Goal: Transaction & Acquisition: Purchase product/service

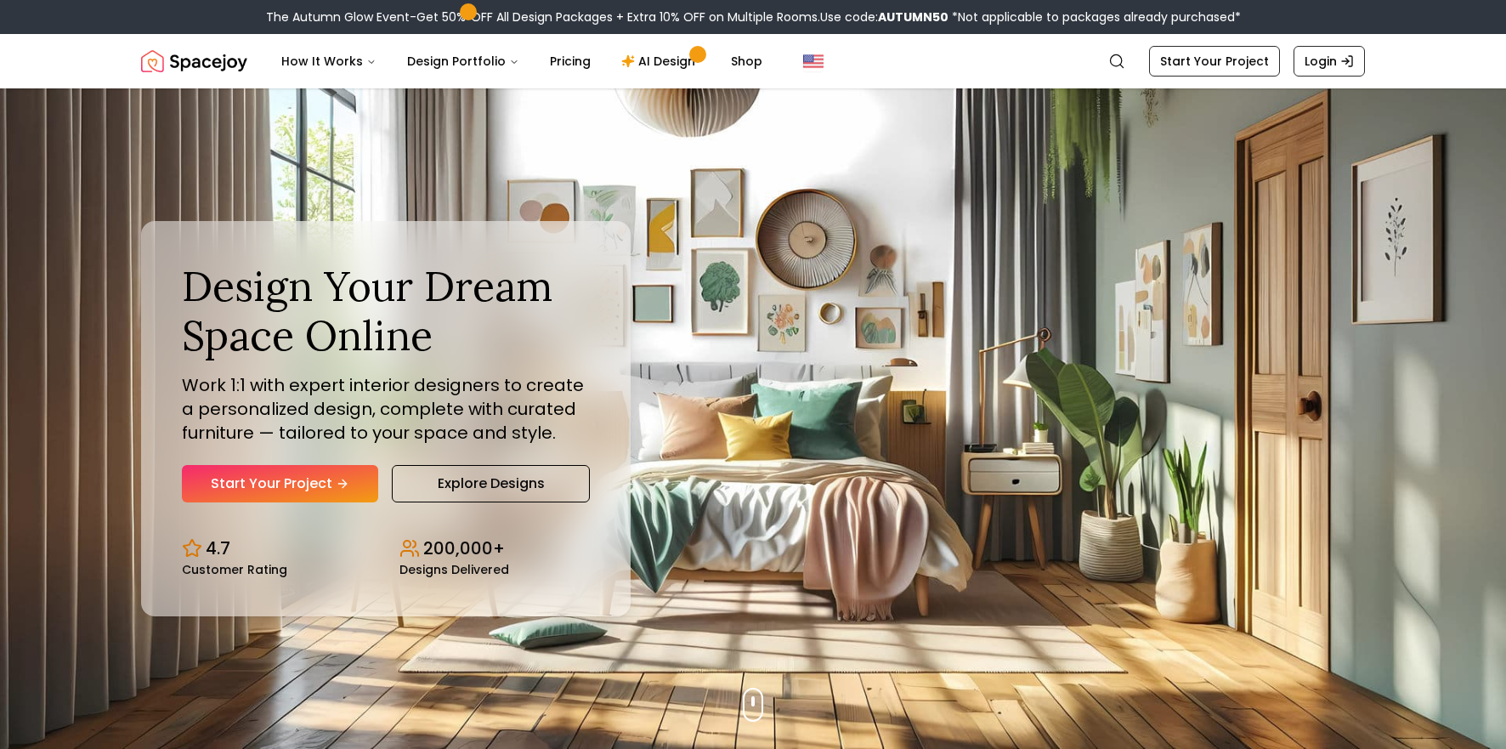
click at [319, 483] on link "Start Your Project" at bounding box center [280, 483] width 196 height 37
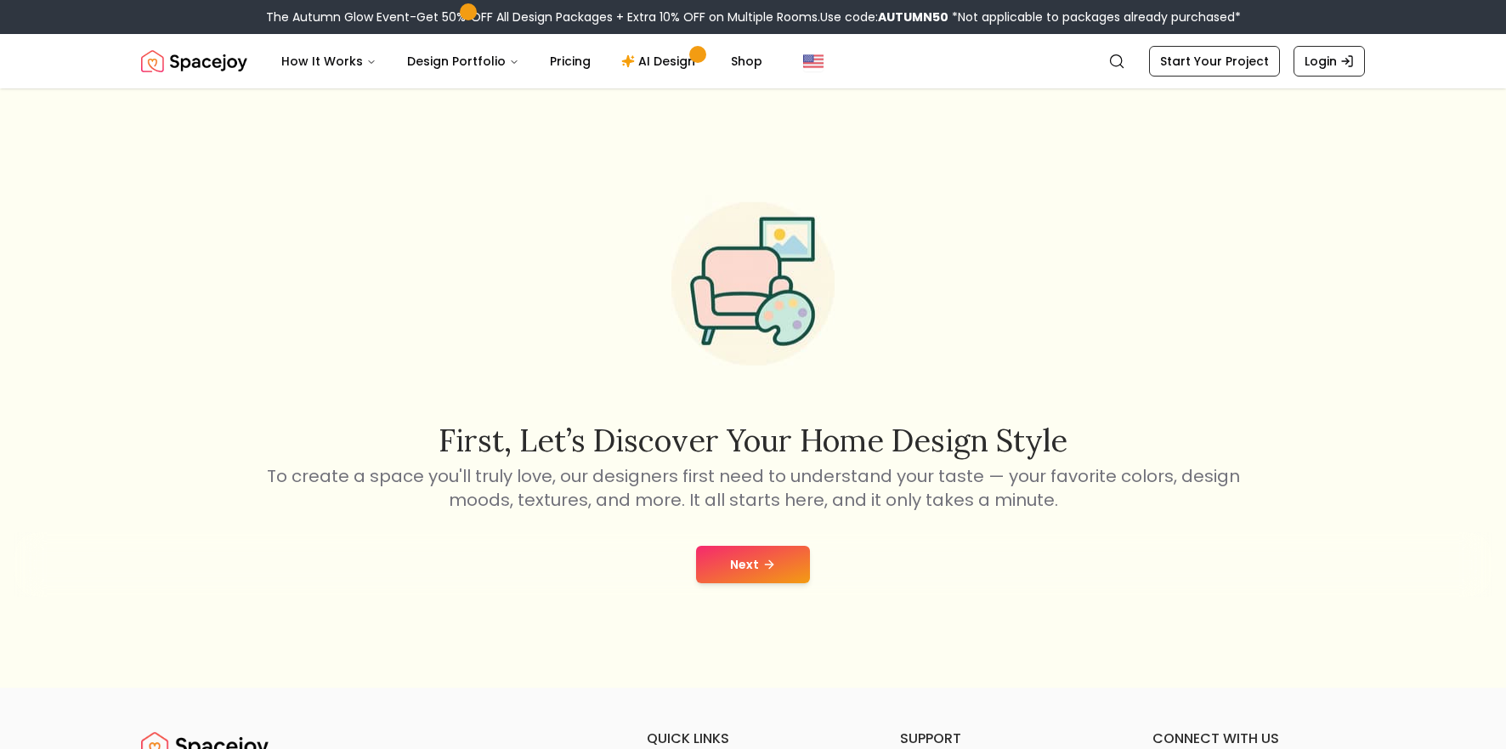
click at [1203, 42] on nav "Spacejoy Search How It Works Design Portfolio Pricing AI Design Shop Search Sta…" at bounding box center [753, 61] width 1224 height 54
click at [1203, 48] on link "Start Your Project" at bounding box center [1214, 61] width 131 height 31
click at [743, 591] on div "Next" at bounding box center [753, 564] width 1478 height 65
click at [749, 557] on button "Next" at bounding box center [753, 563] width 114 height 37
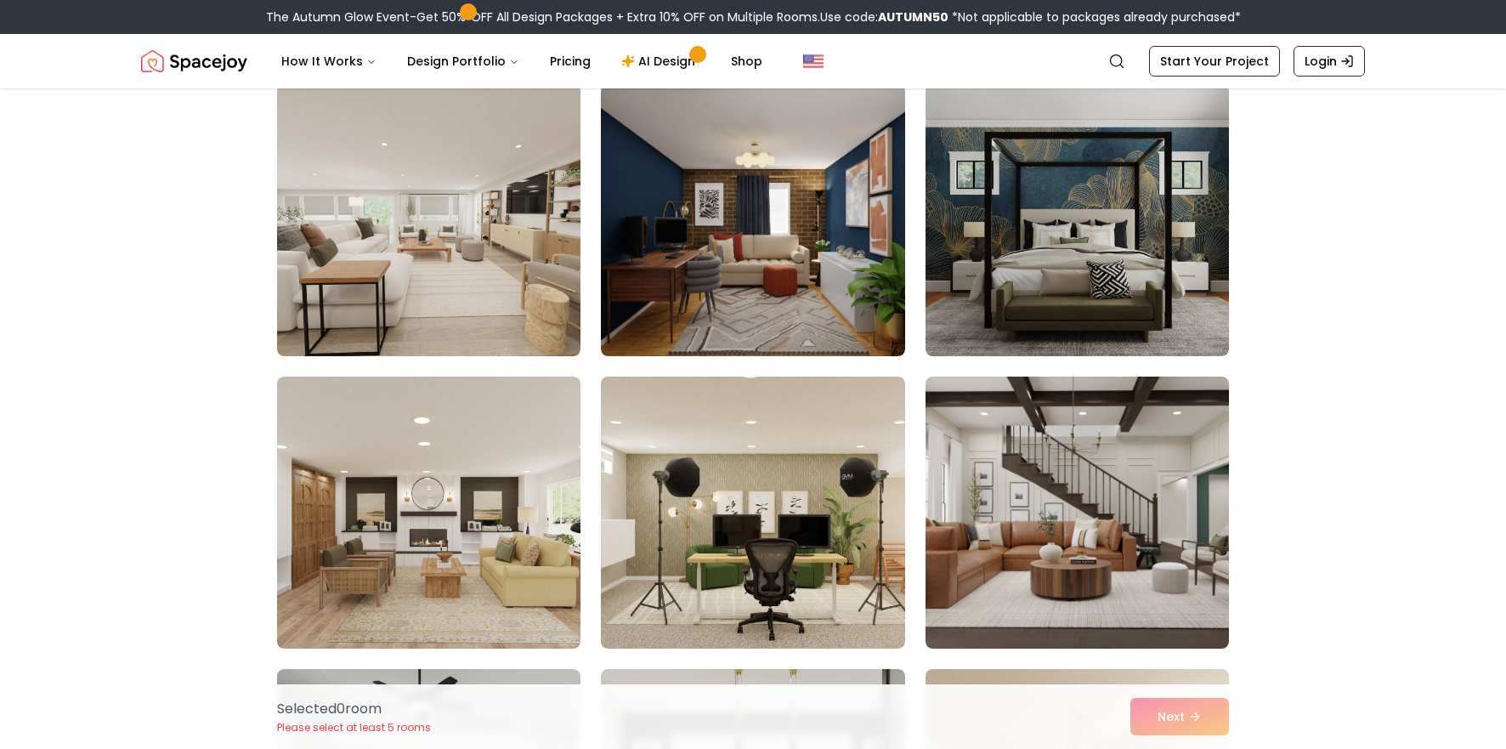
scroll to position [736, 0]
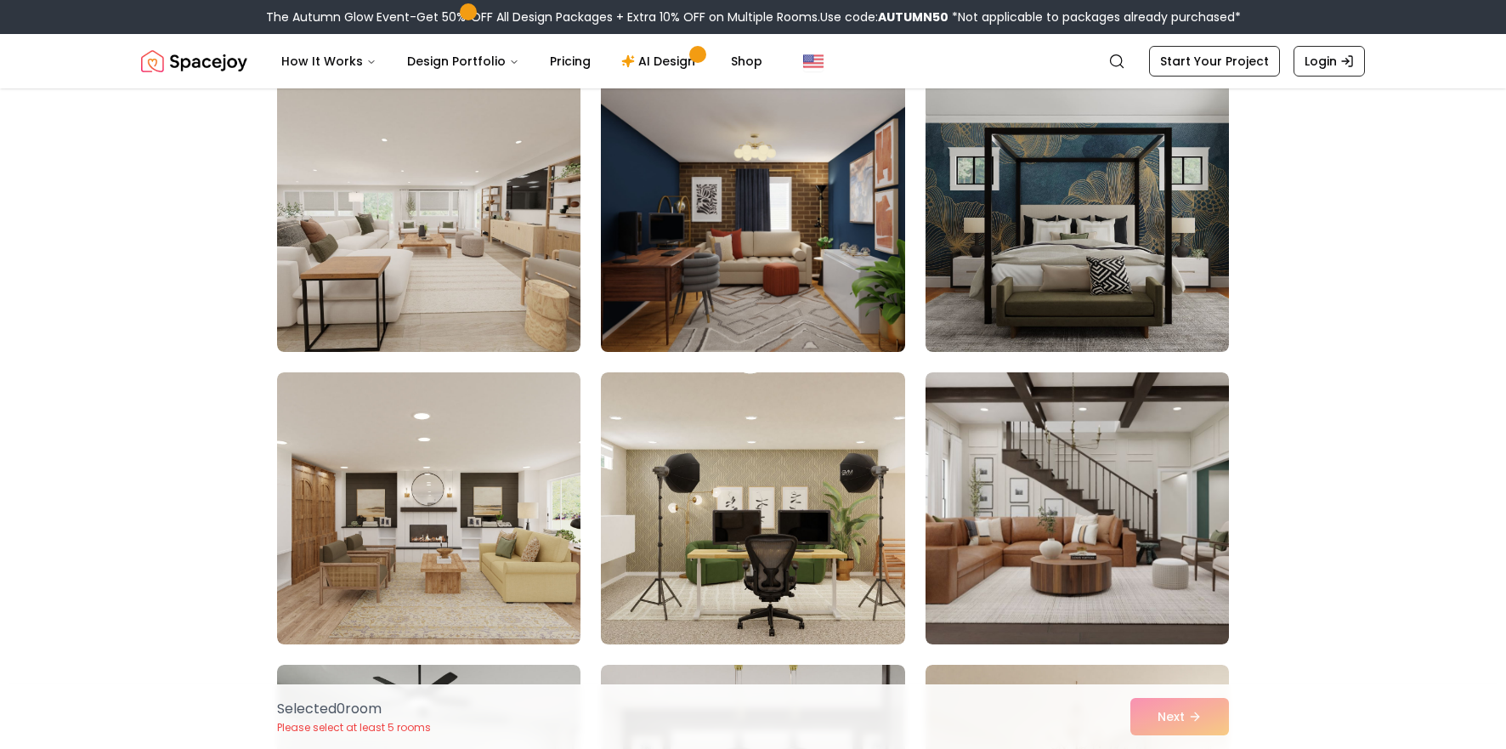
click at [772, 285] on img at bounding box center [752, 215] width 319 height 285
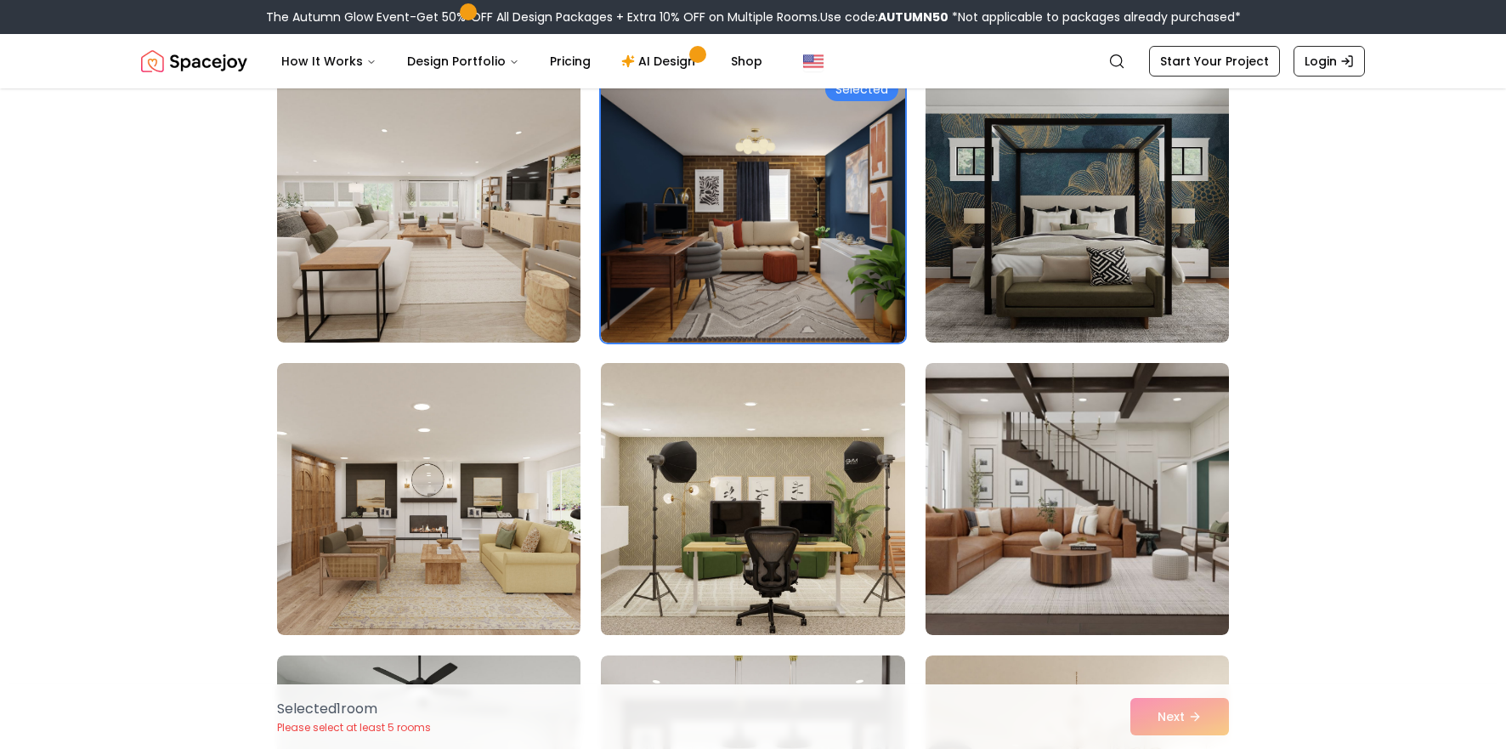
scroll to position [747, 0]
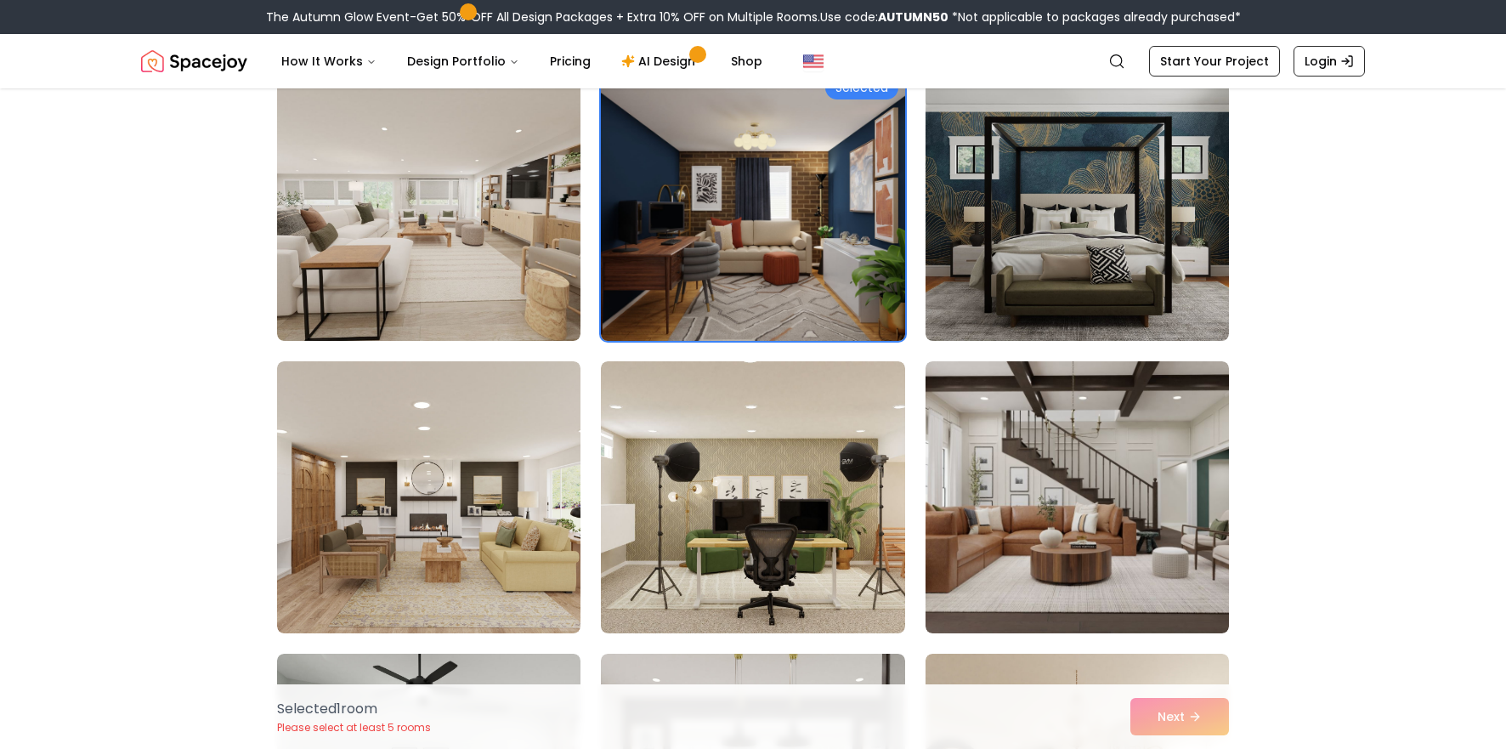
click at [757, 235] on img at bounding box center [752, 204] width 319 height 285
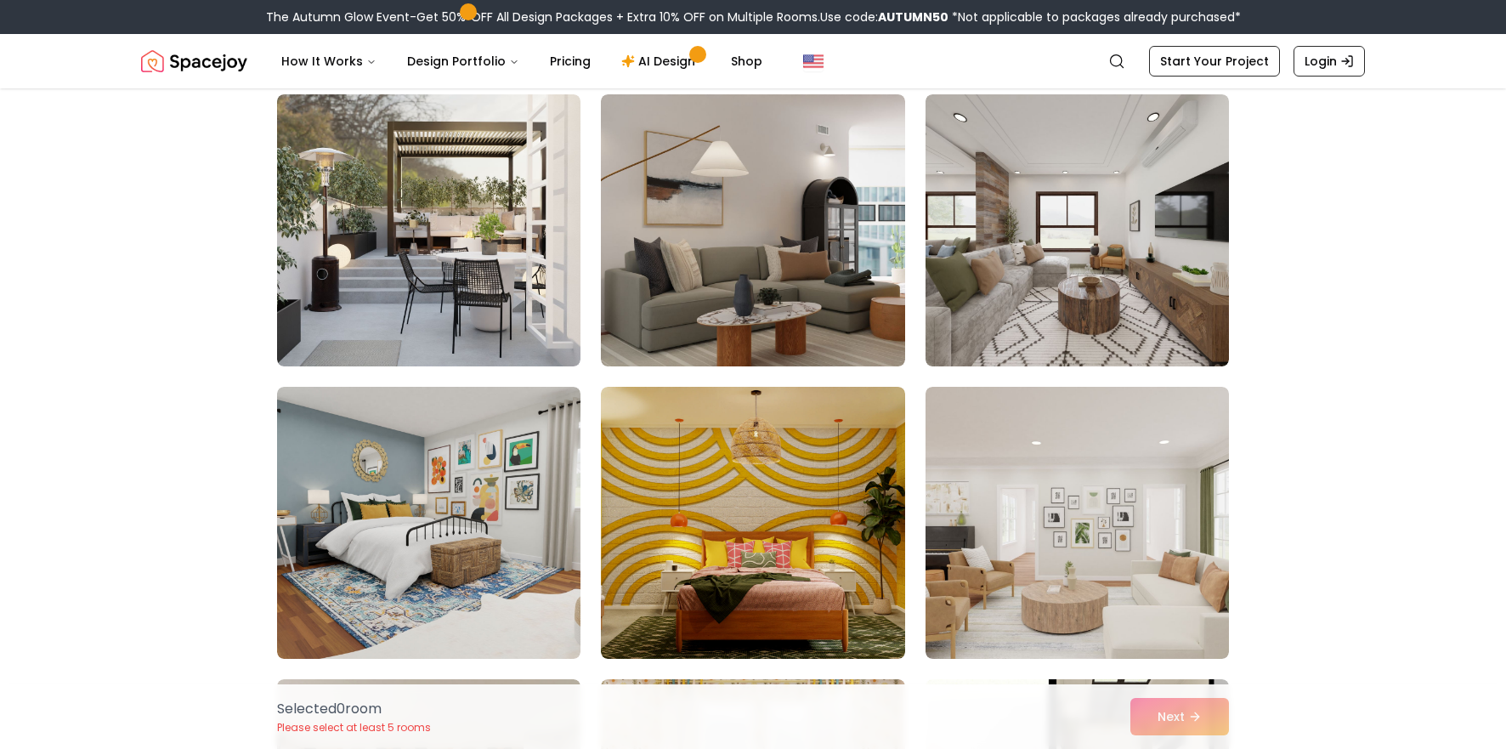
scroll to position [2347, 0]
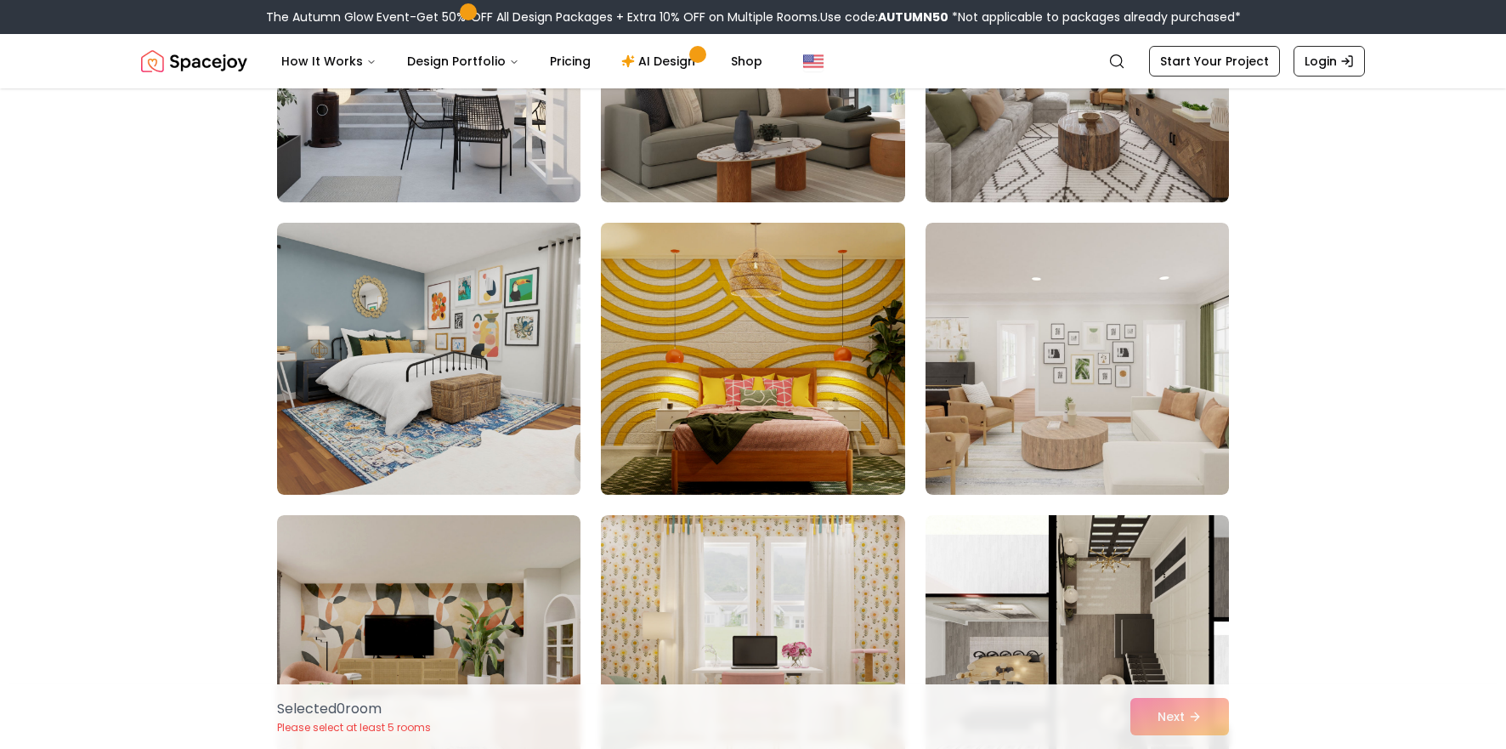
click at [734, 356] on img at bounding box center [752, 358] width 319 height 285
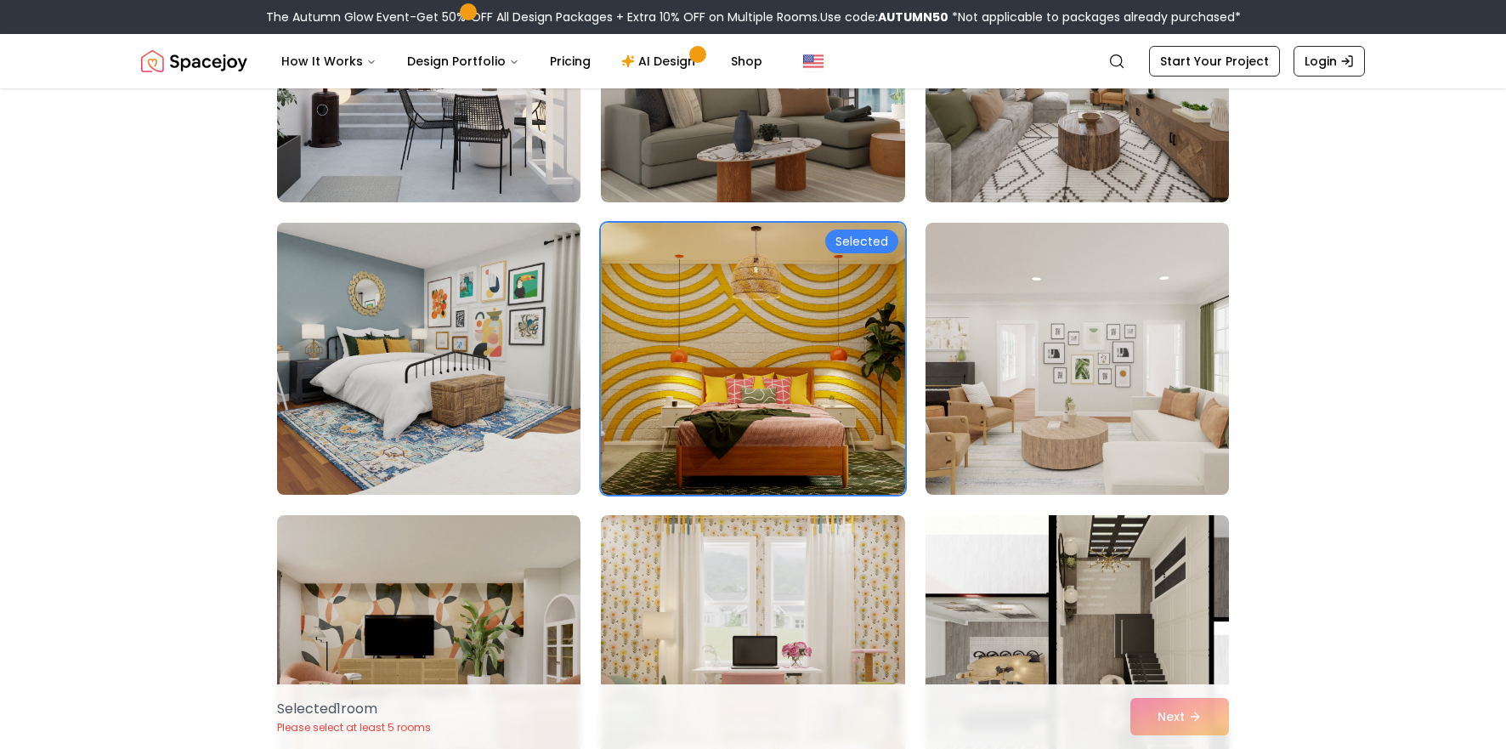
click at [466, 384] on img at bounding box center [428, 358] width 319 height 285
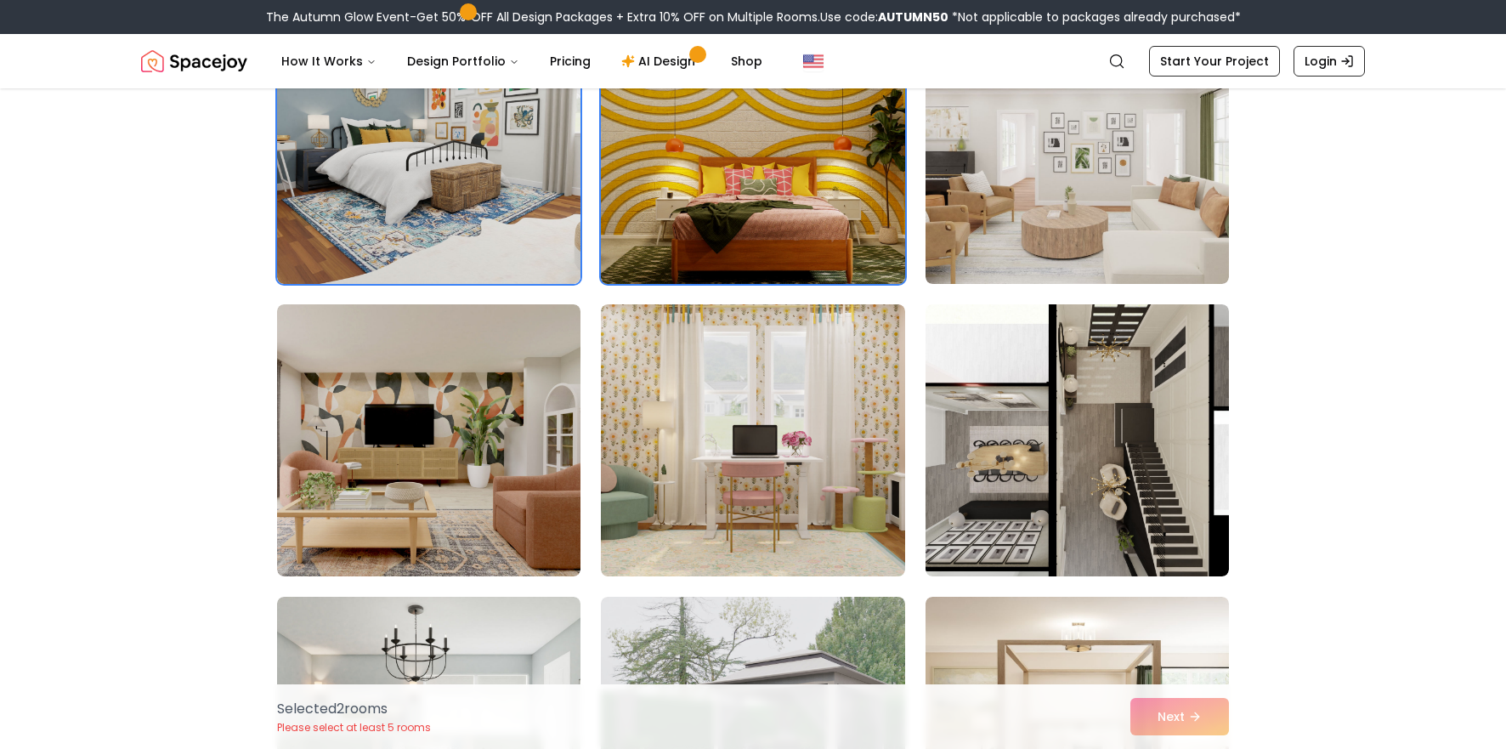
scroll to position [2567, 0]
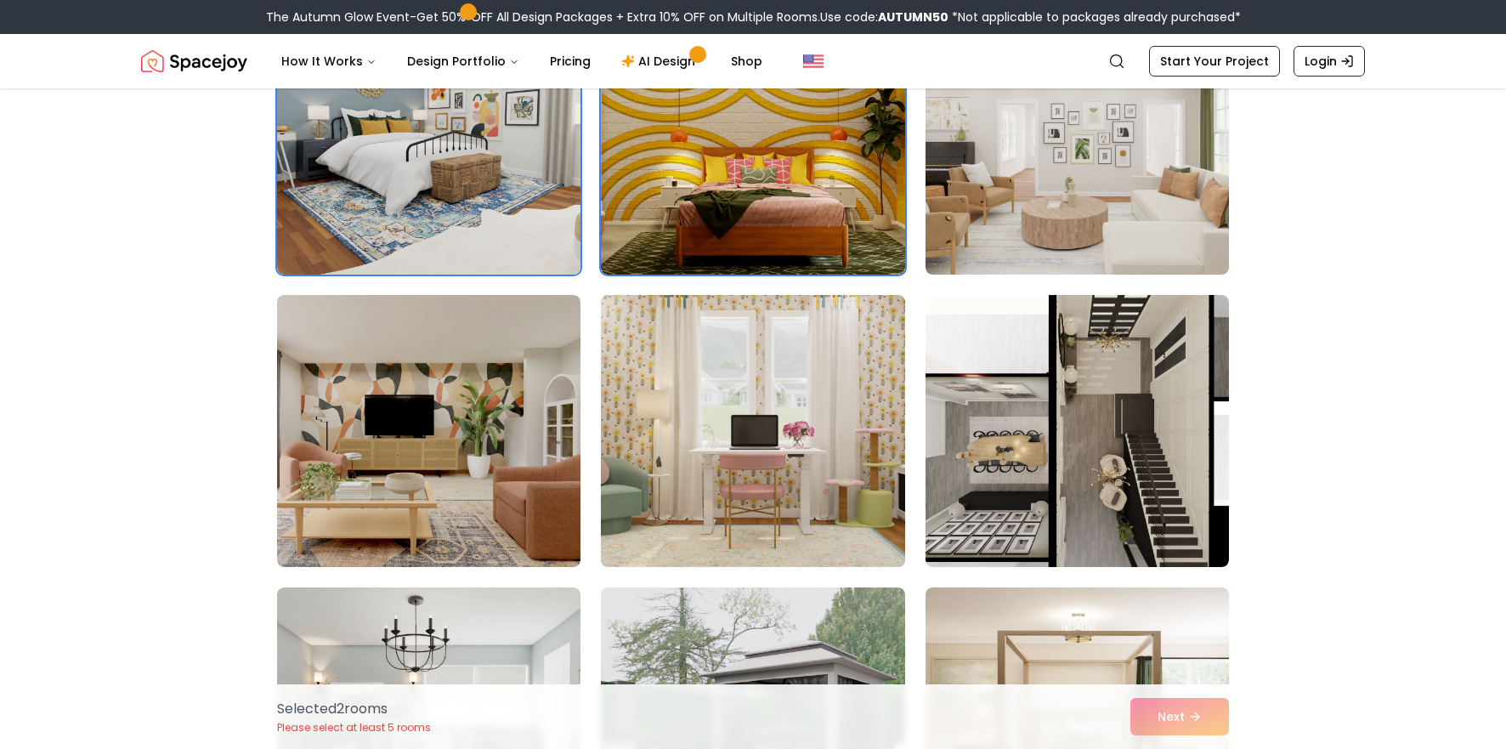
click at [719, 421] on img at bounding box center [752, 430] width 319 height 285
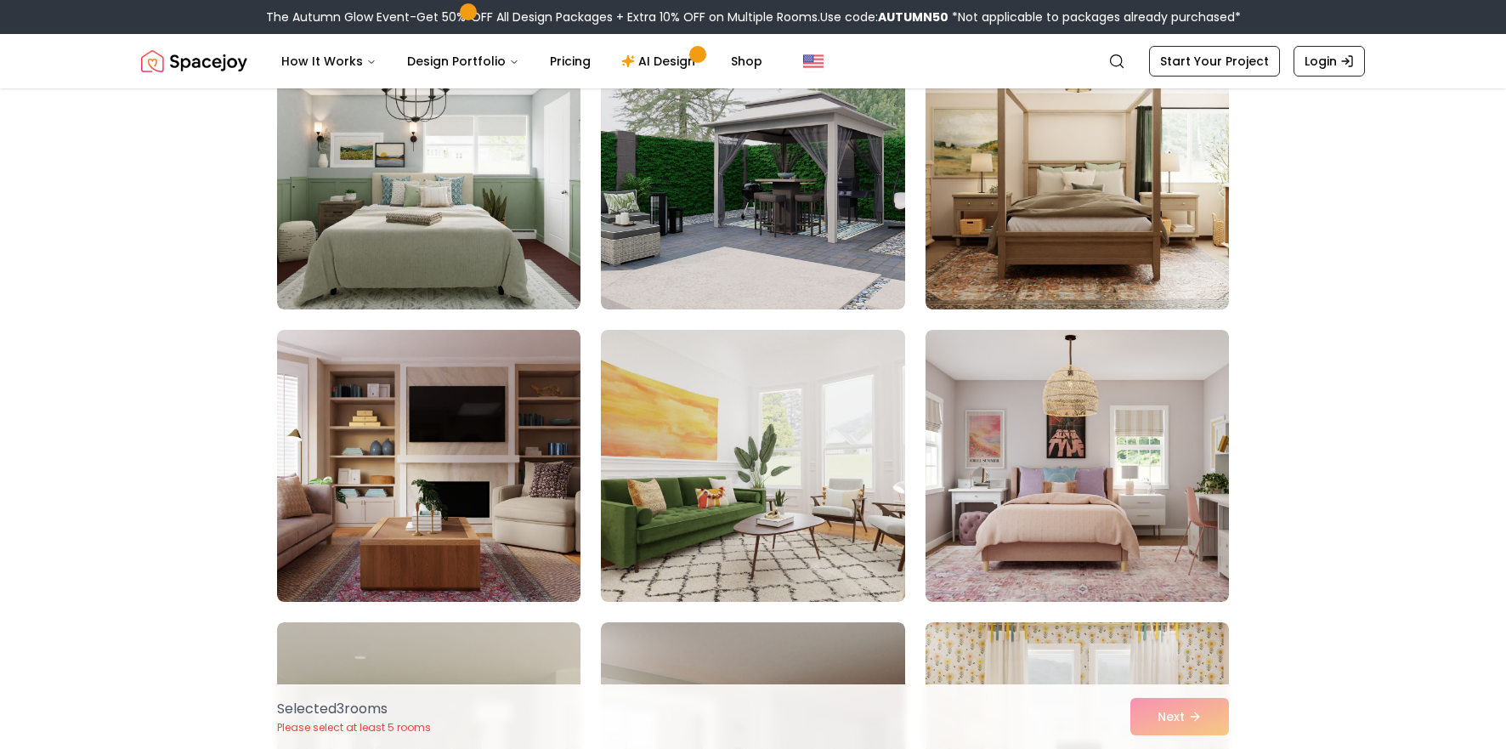
scroll to position [3123, 0]
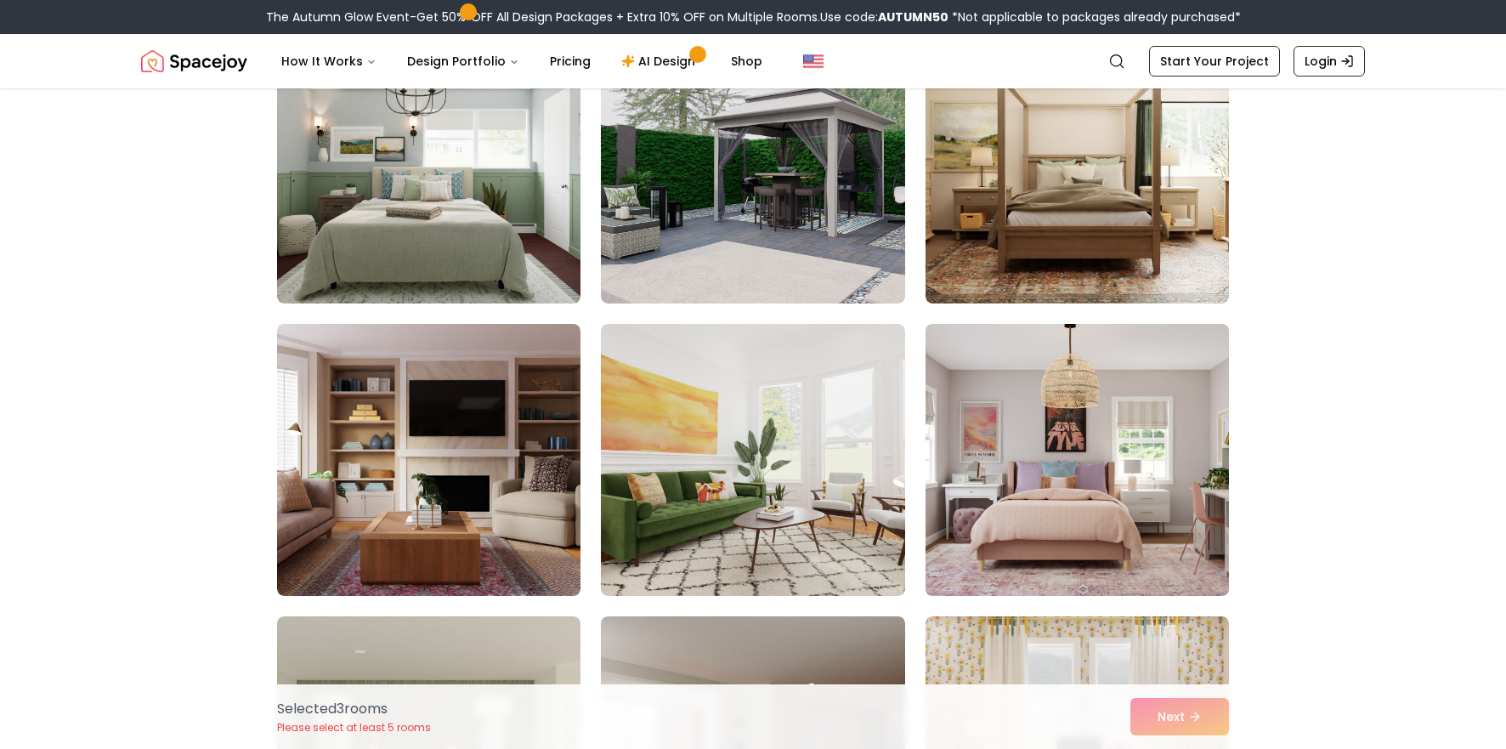
click at [1060, 488] on img at bounding box center [1077, 459] width 319 height 285
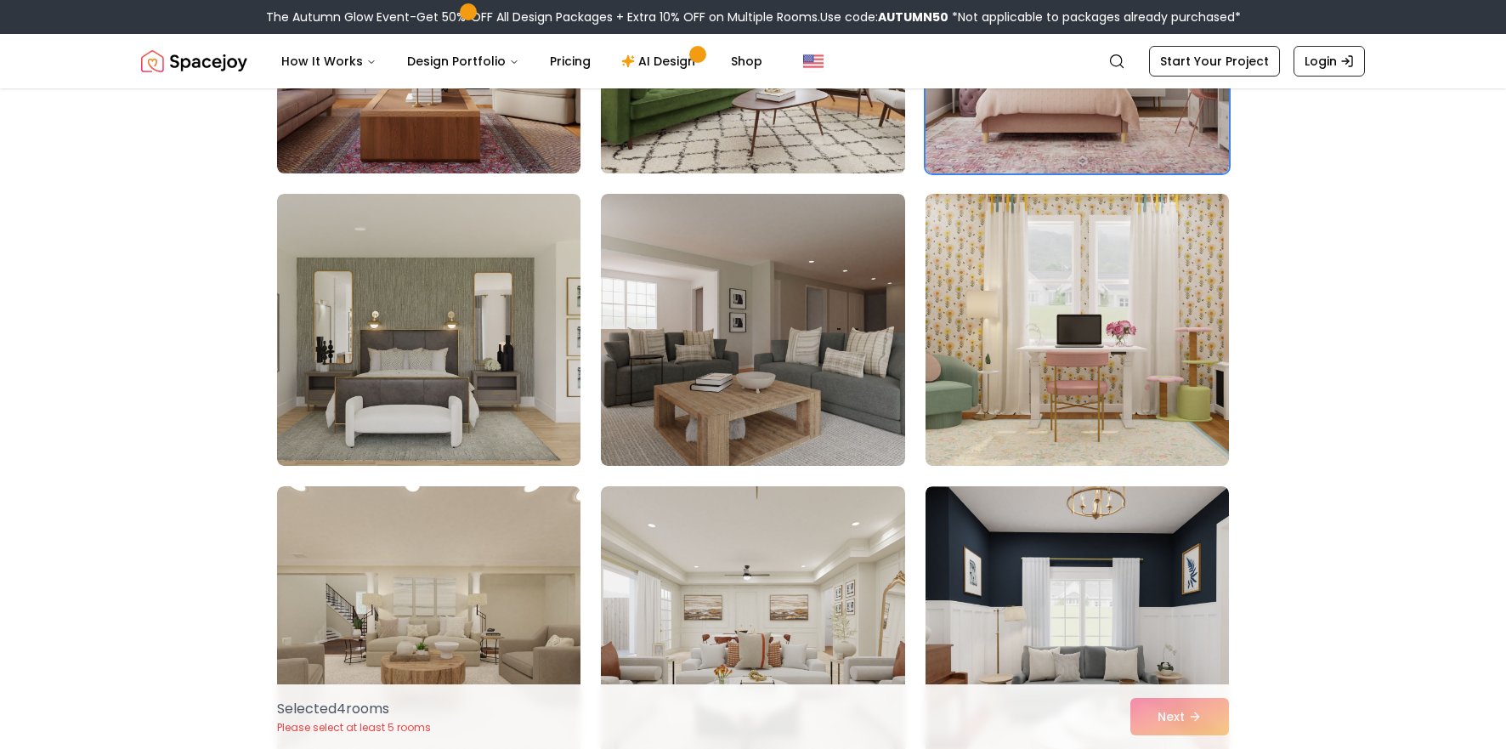
scroll to position [3582, 0]
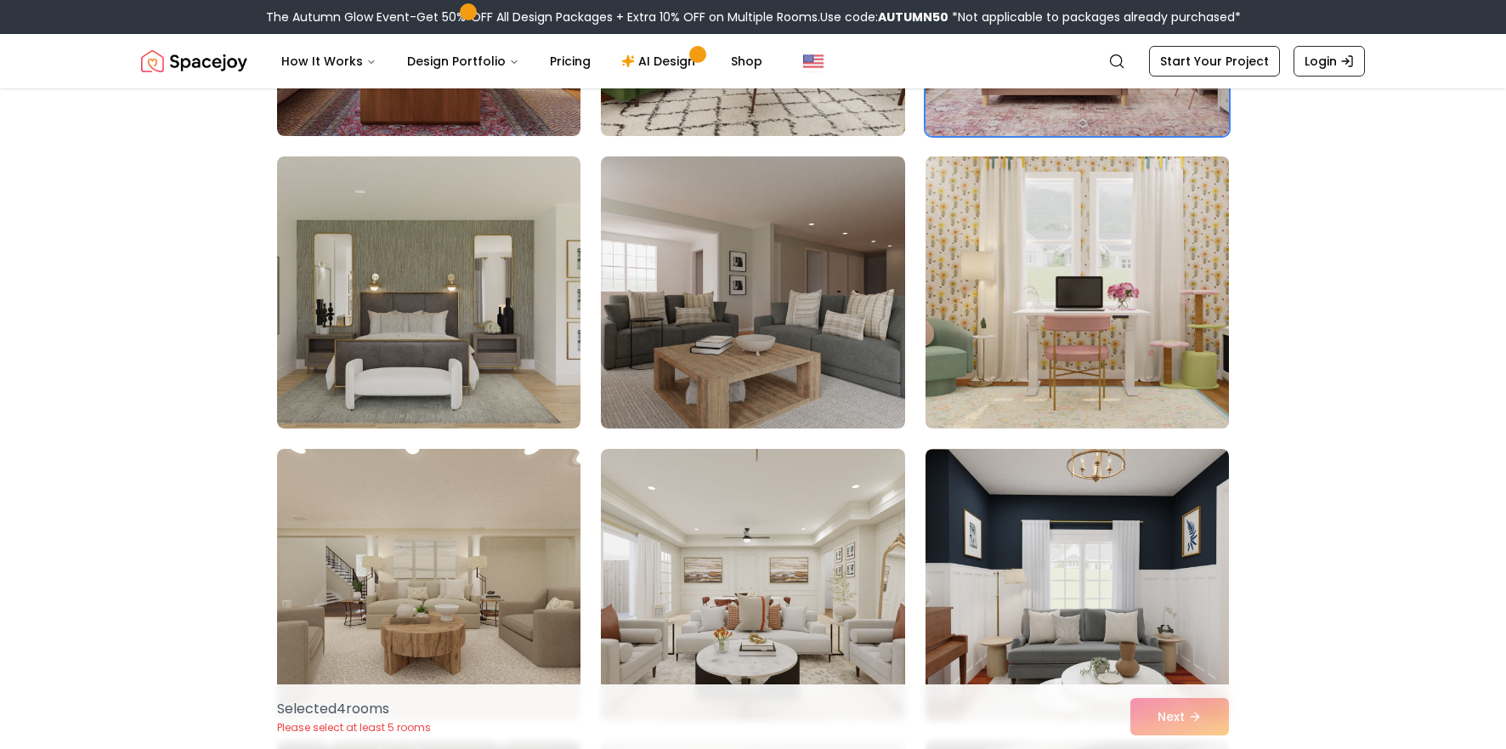
click at [973, 319] on img at bounding box center [1077, 292] width 319 height 285
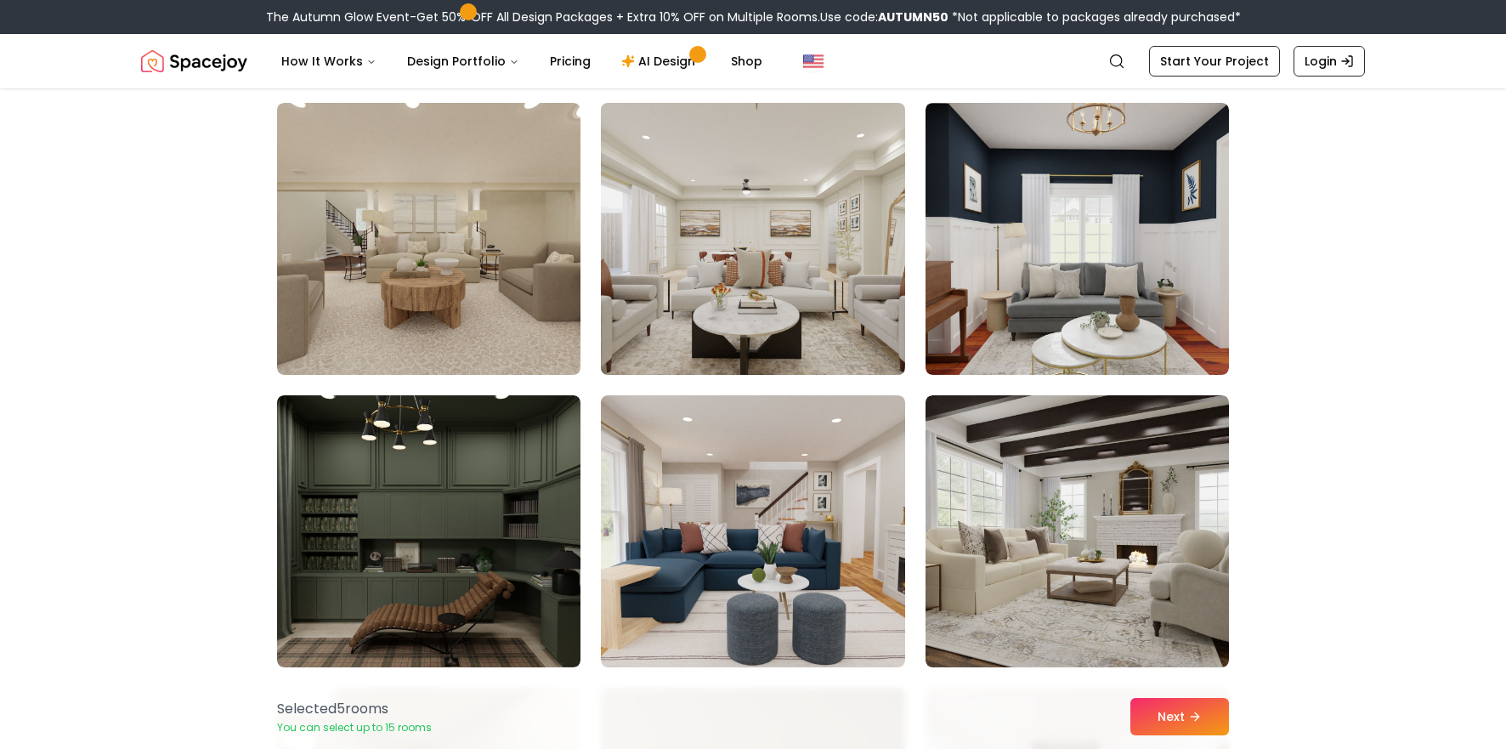
scroll to position [4007, 0]
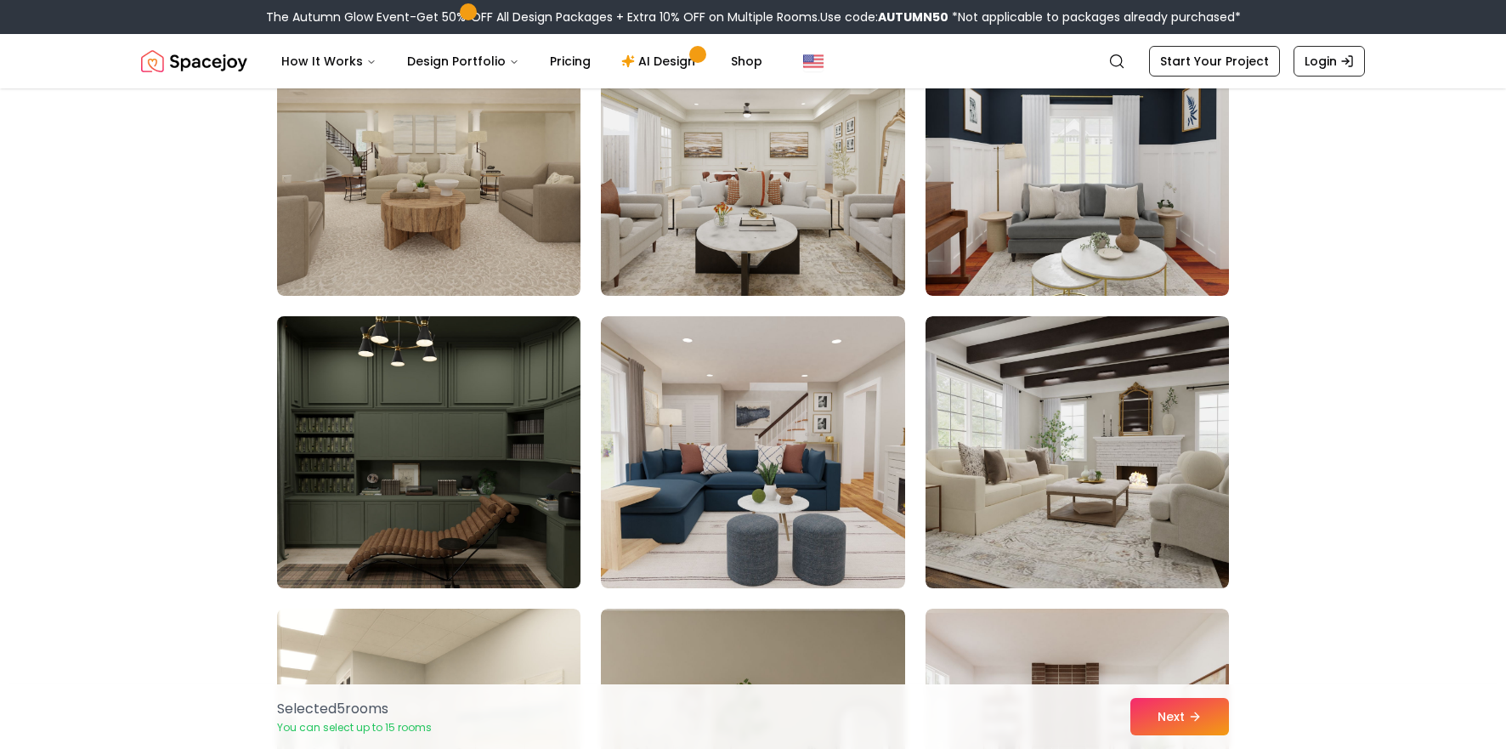
click at [455, 539] on img at bounding box center [428, 451] width 319 height 285
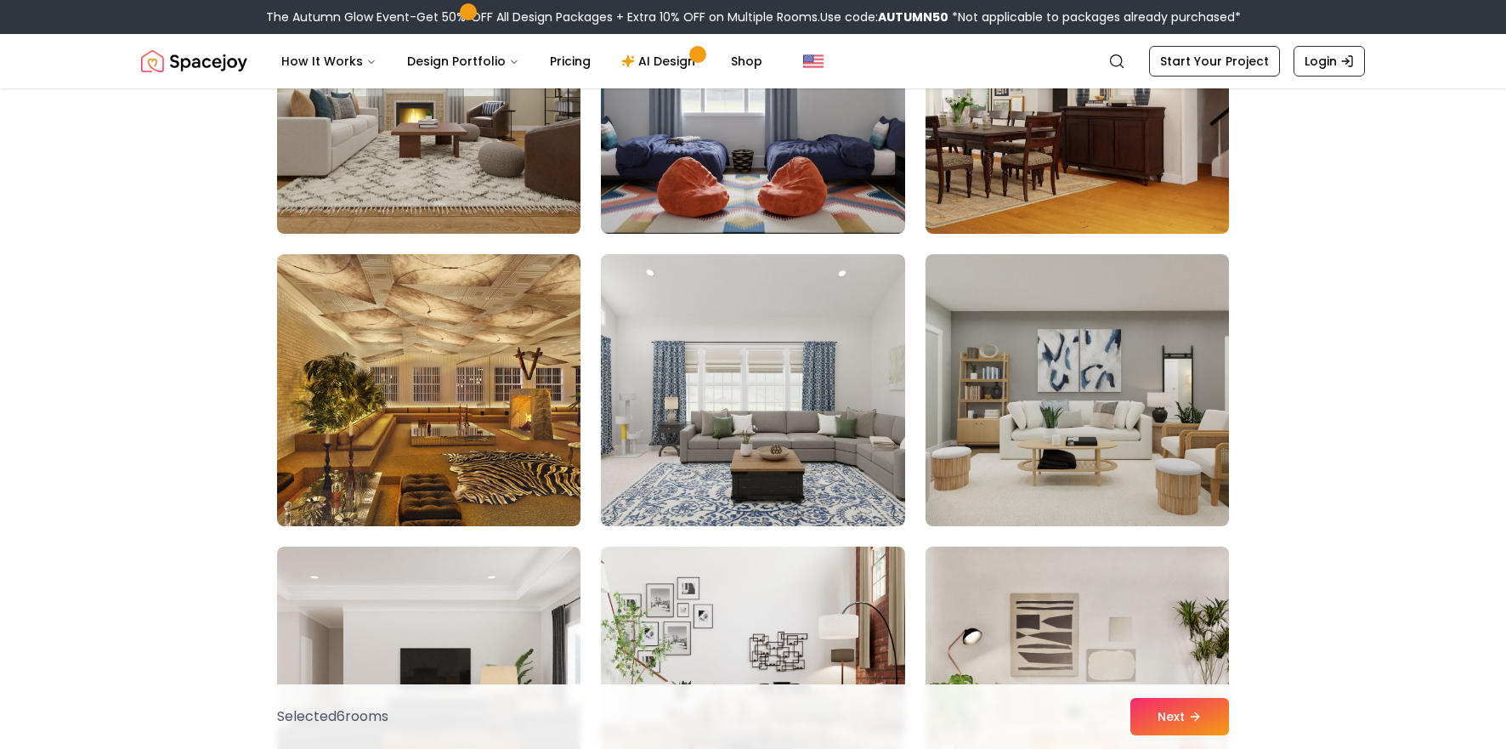
scroll to position [5264, 0]
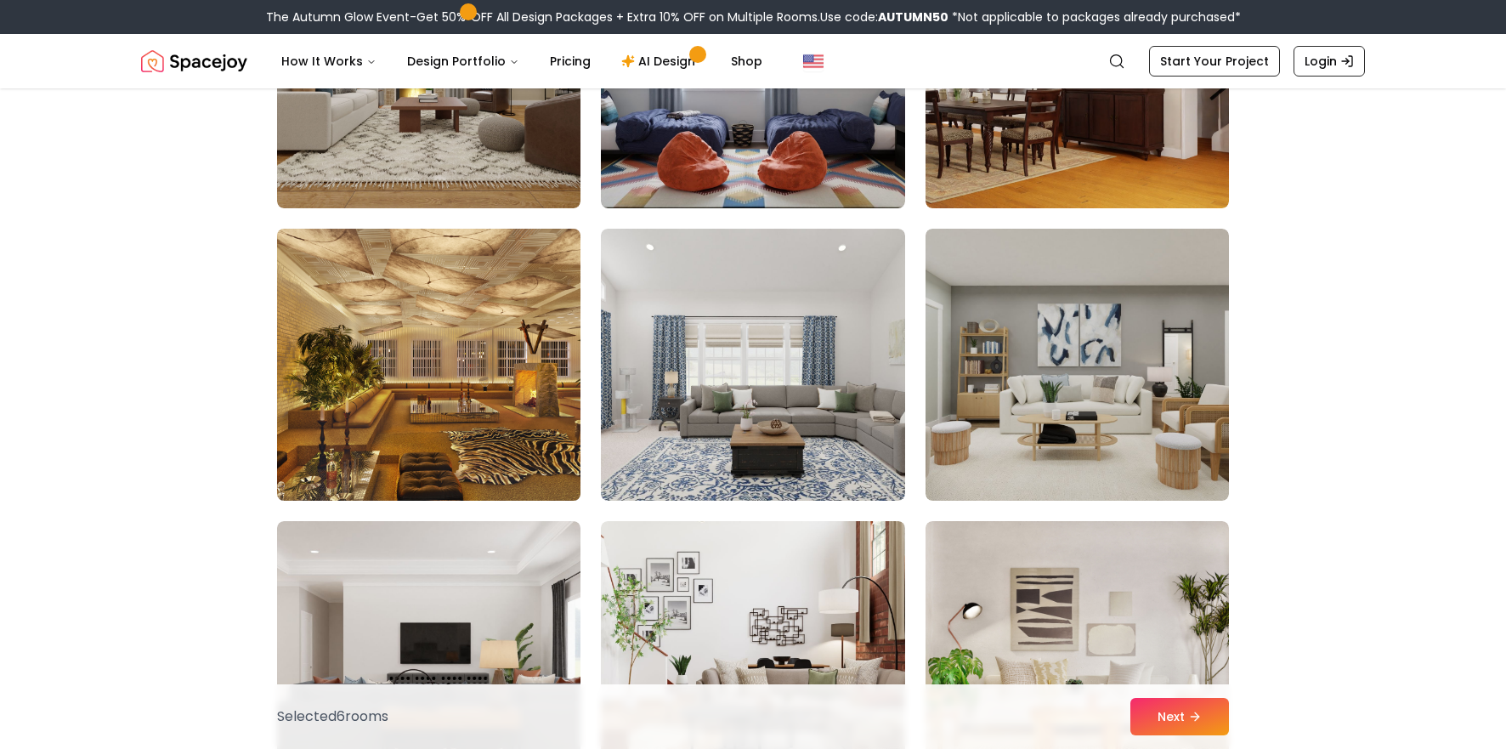
click at [500, 418] on img at bounding box center [428, 364] width 319 height 285
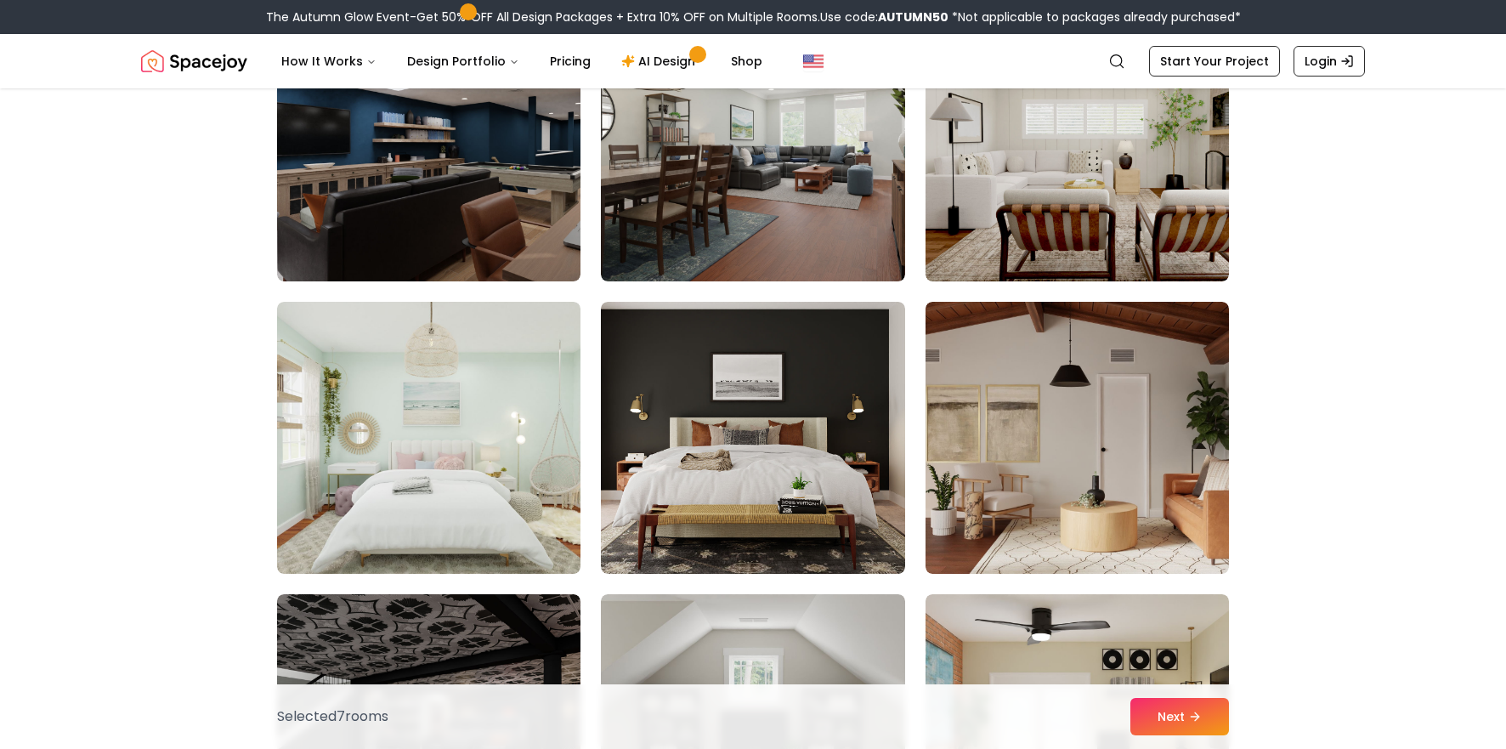
scroll to position [6953, 0]
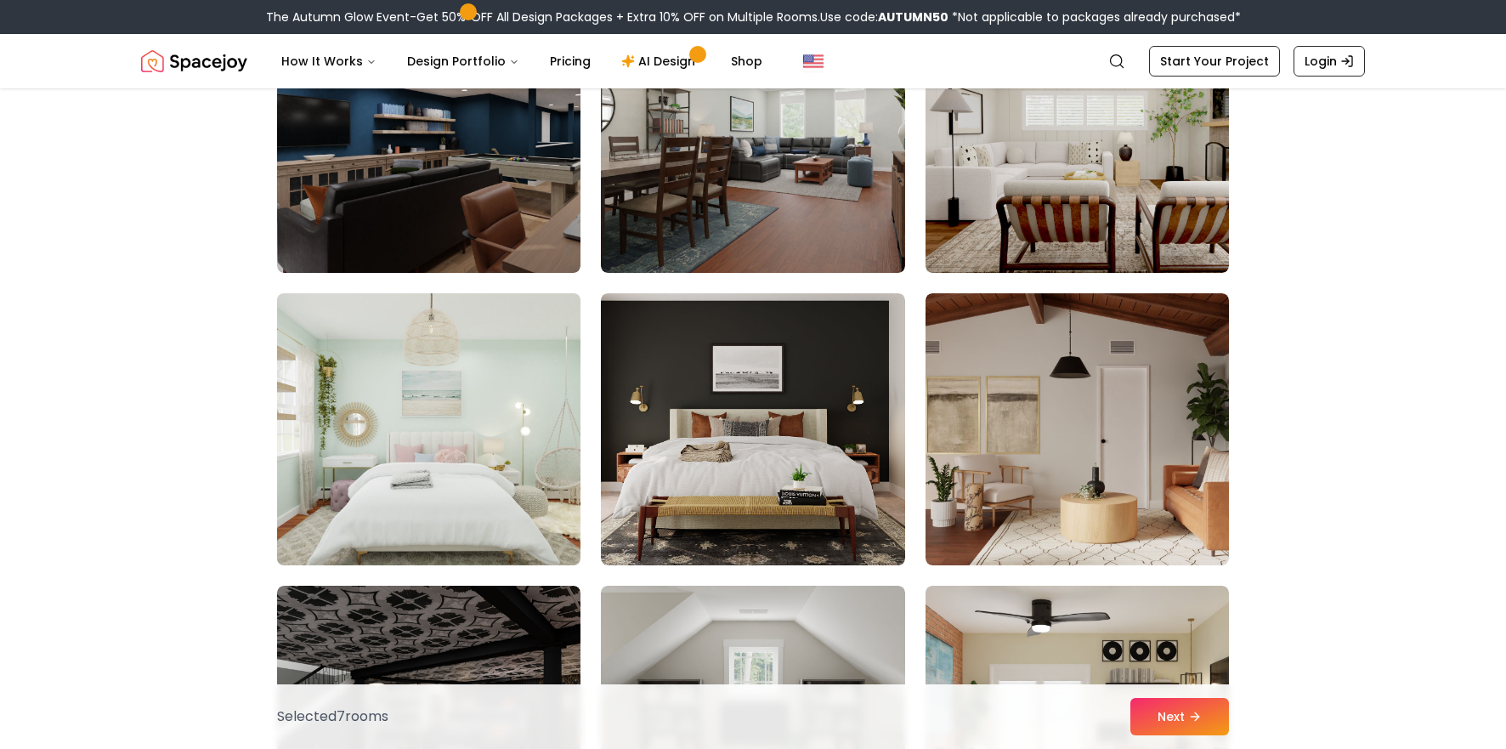
click at [479, 492] on img at bounding box center [428, 428] width 319 height 285
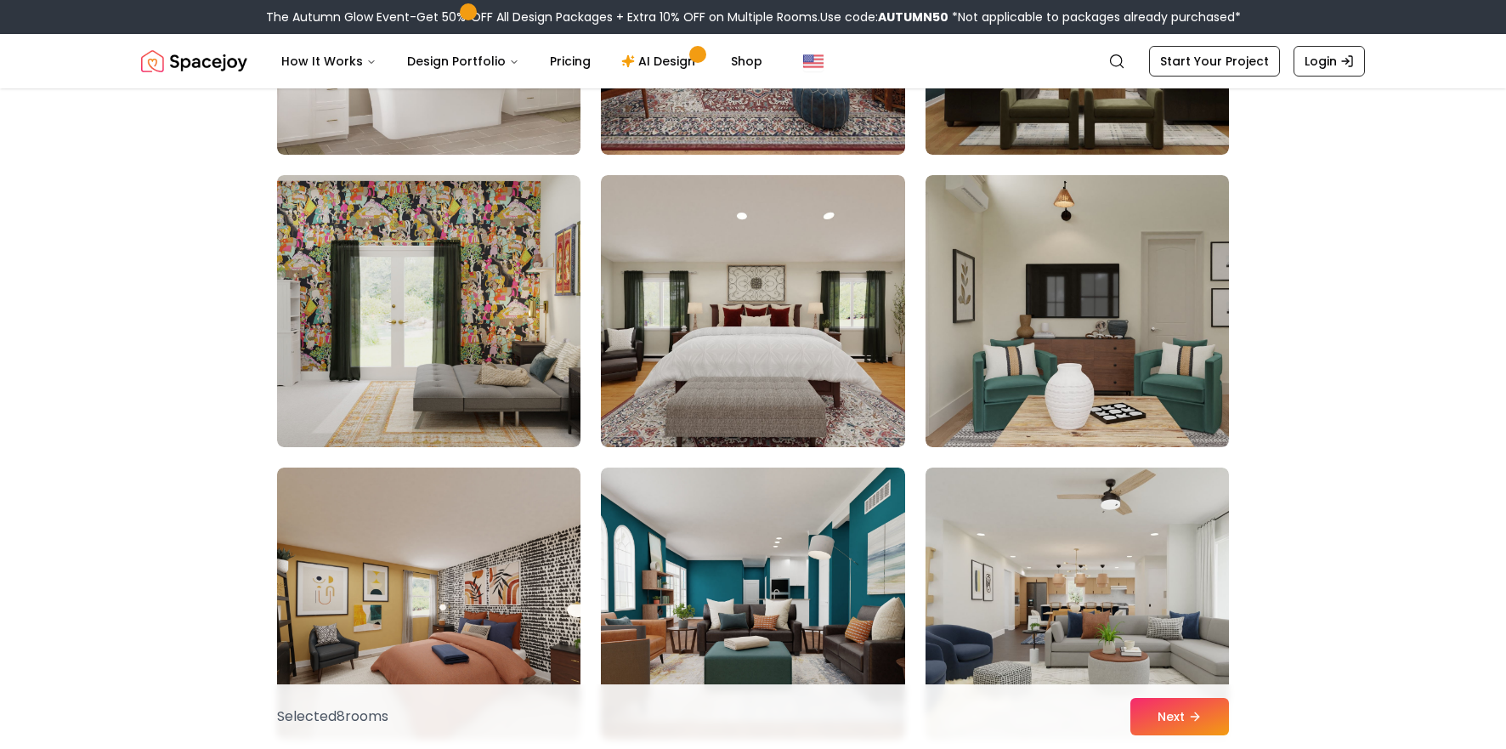
scroll to position [8010, 0]
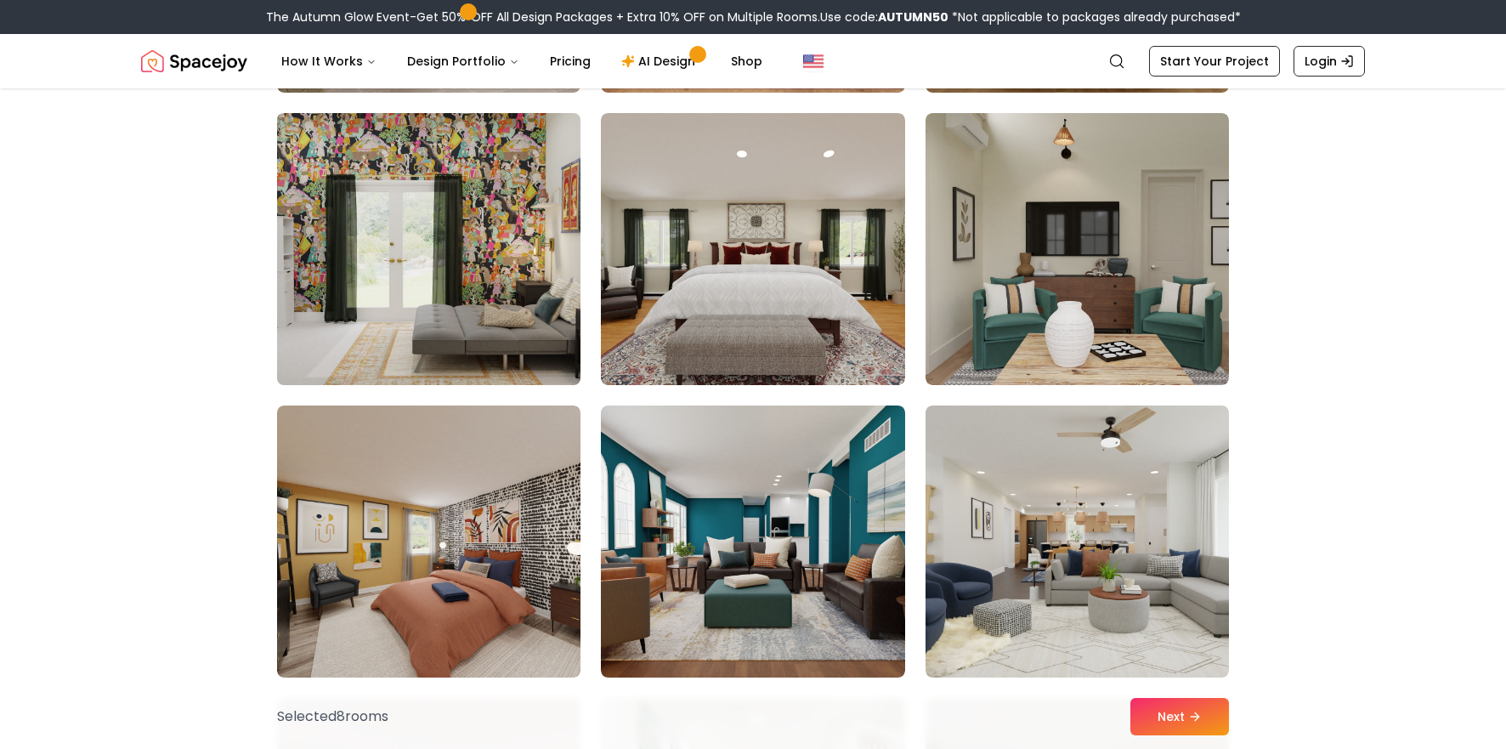
click at [512, 352] on img at bounding box center [428, 248] width 319 height 285
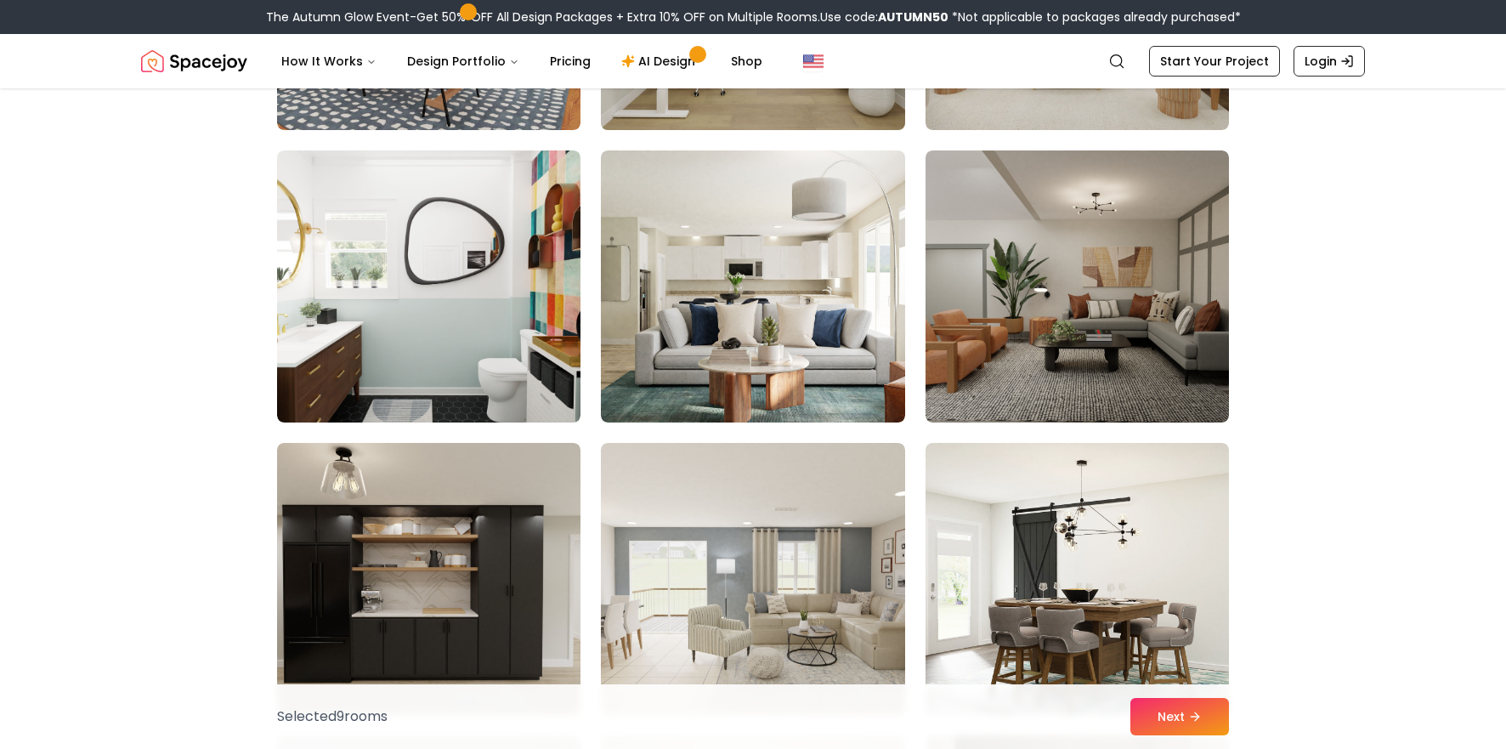
scroll to position [8979, 0]
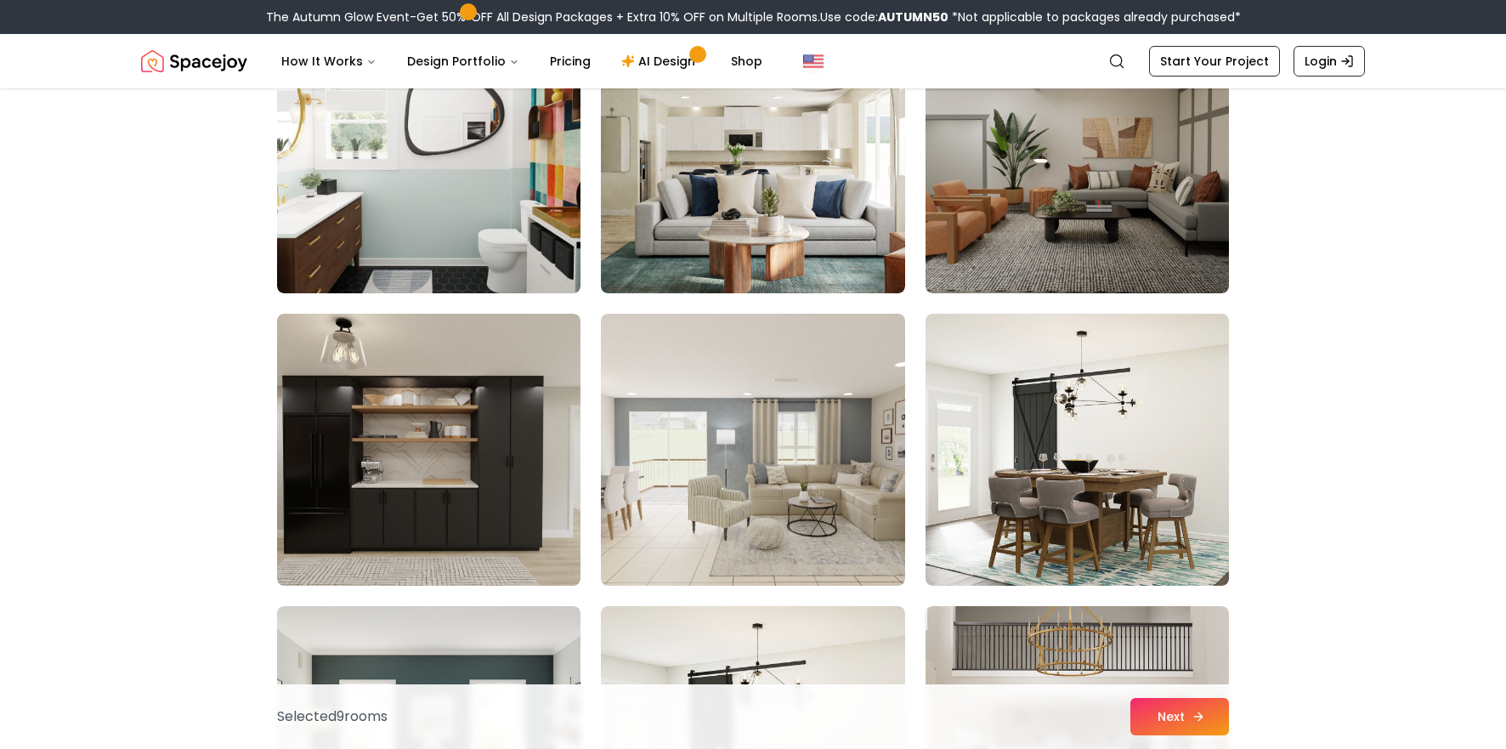
click at [1207, 713] on button "Next" at bounding box center [1179, 716] width 99 height 37
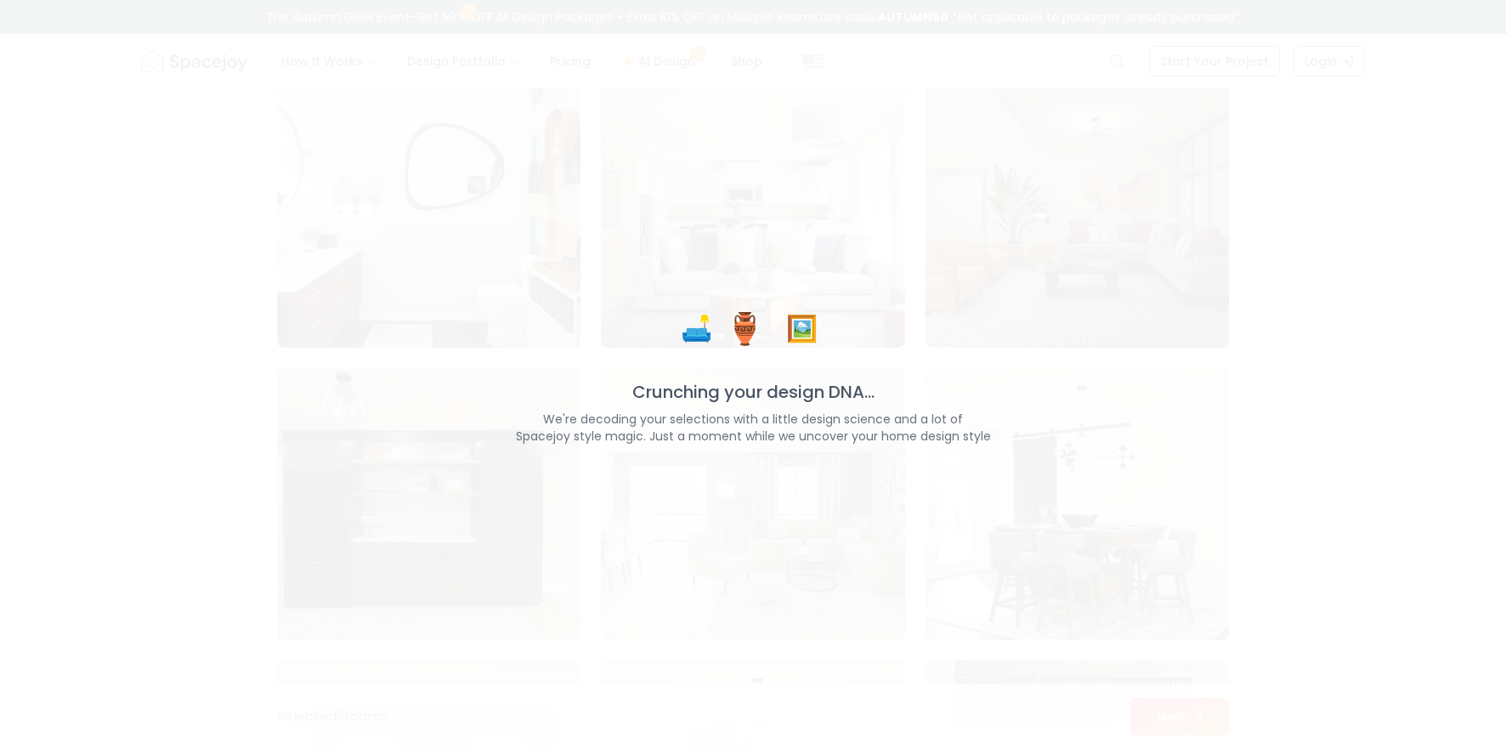
scroll to position [9033, 0]
